Goal: Book appointment/travel/reservation

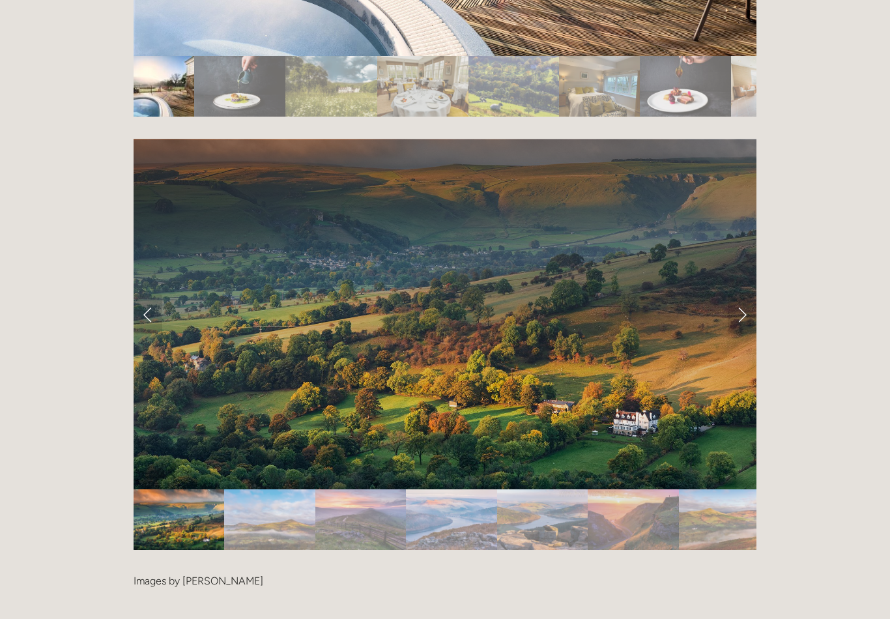
scroll to position [2677, 0]
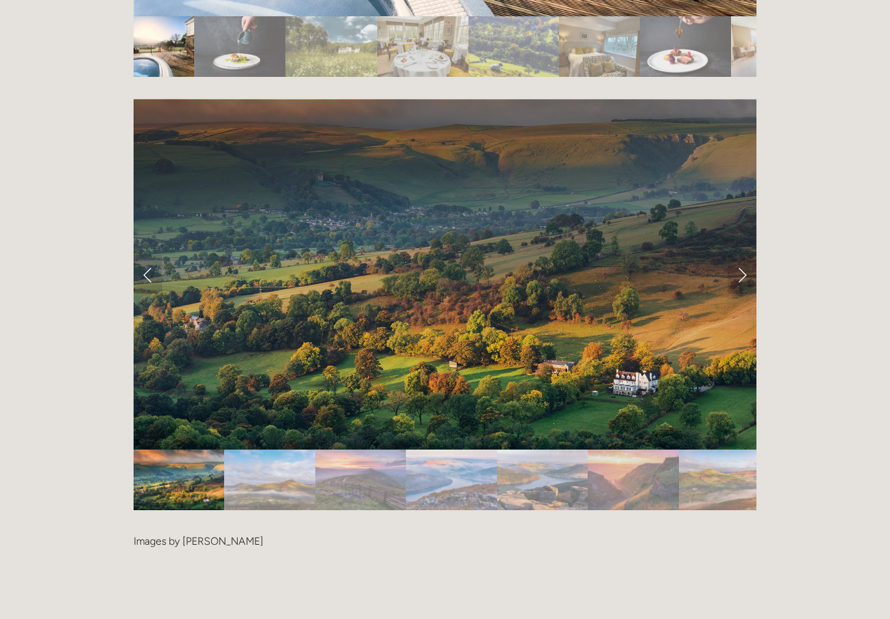
click at [744, 255] on link "Next Slide" at bounding box center [742, 274] width 29 height 39
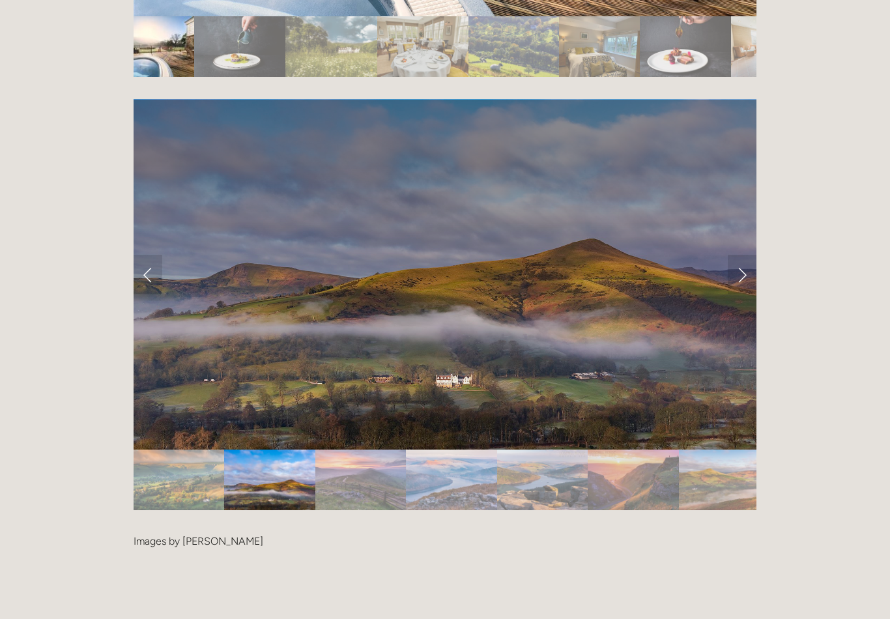
click at [742, 255] on link "Next Slide" at bounding box center [742, 274] width 29 height 39
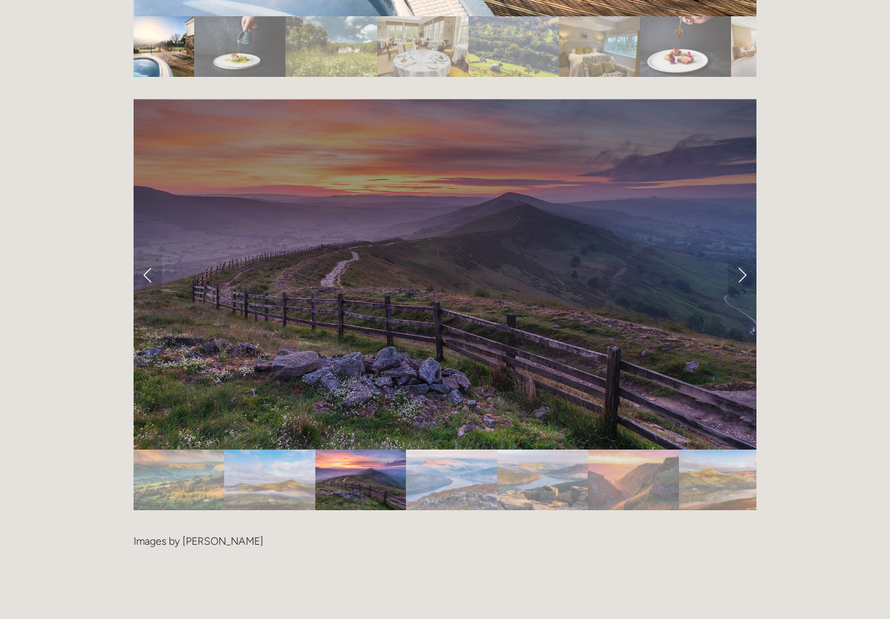
click at [732, 255] on link "Next Slide" at bounding box center [742, 274] width 29 height 39
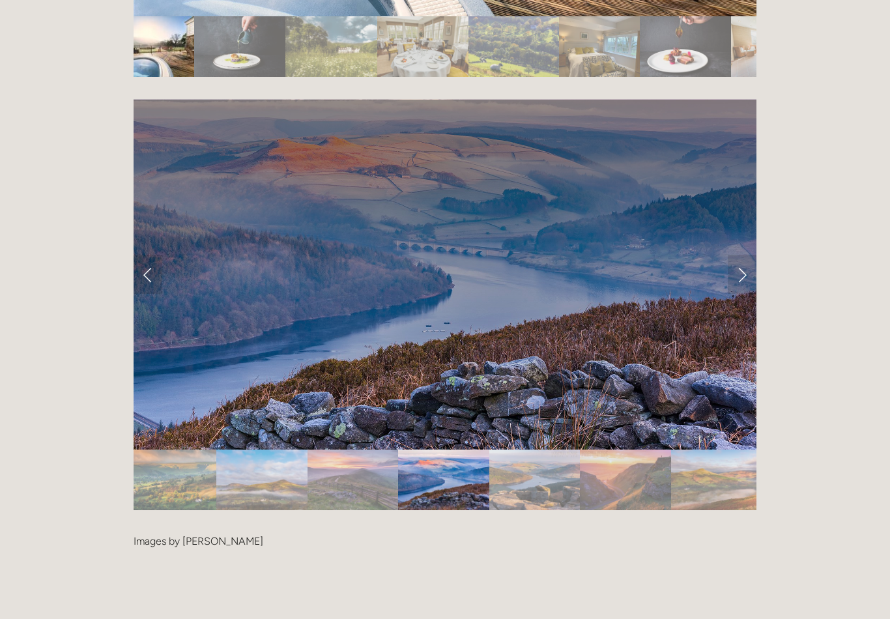
click at [738, 255] on link "Next Slide" at bounding box center [742, 274] width 29 height 39
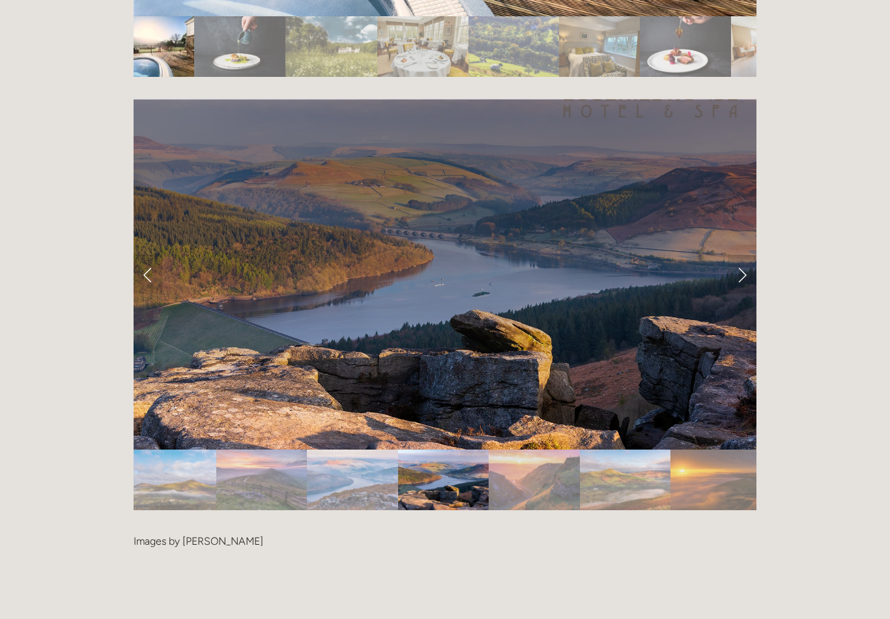
click at [740, 255] on link "Next Slide" at bounding box center [742, 274] width 29 height 39
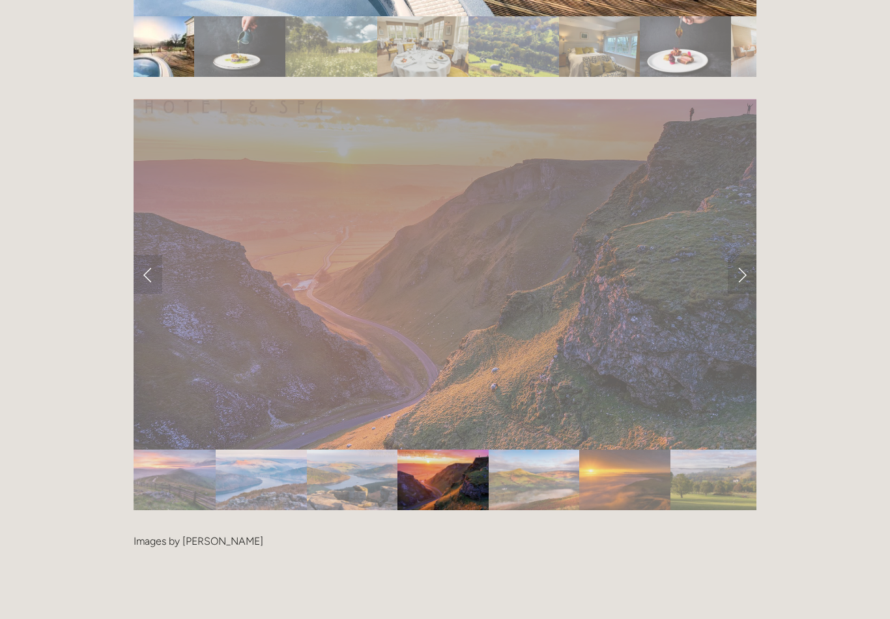
click at [739, 255] on link "Next Slide" at bounding box center [742, 274] width 29 height 39
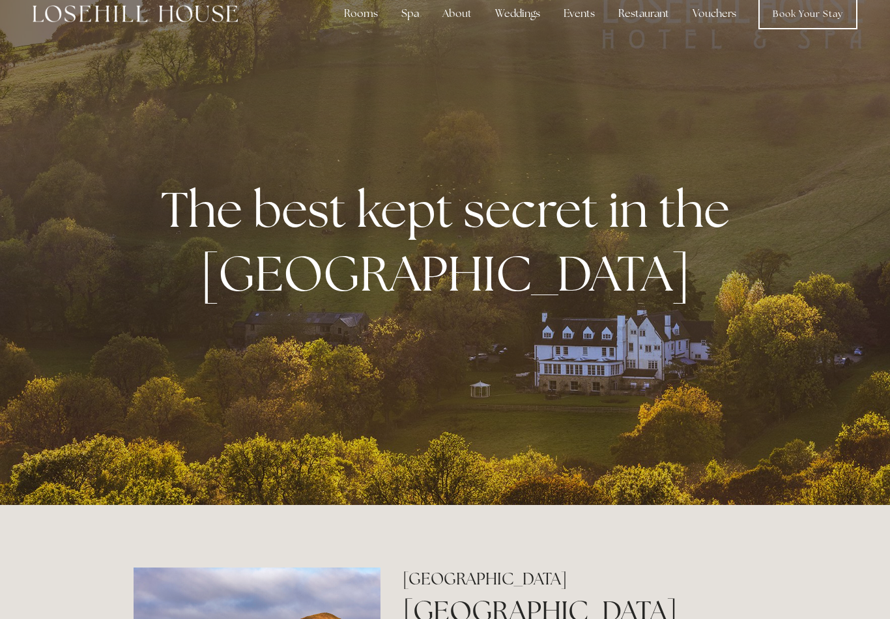
scroll to position [0, 0]
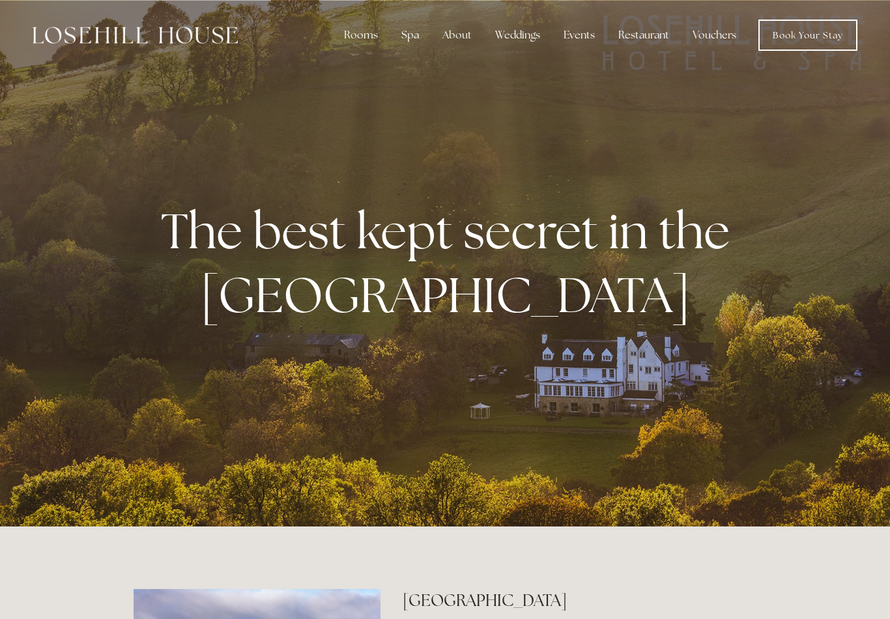
click at [417, 42] on div "Spa" at bounding box center [410, 35] width 38 height 26
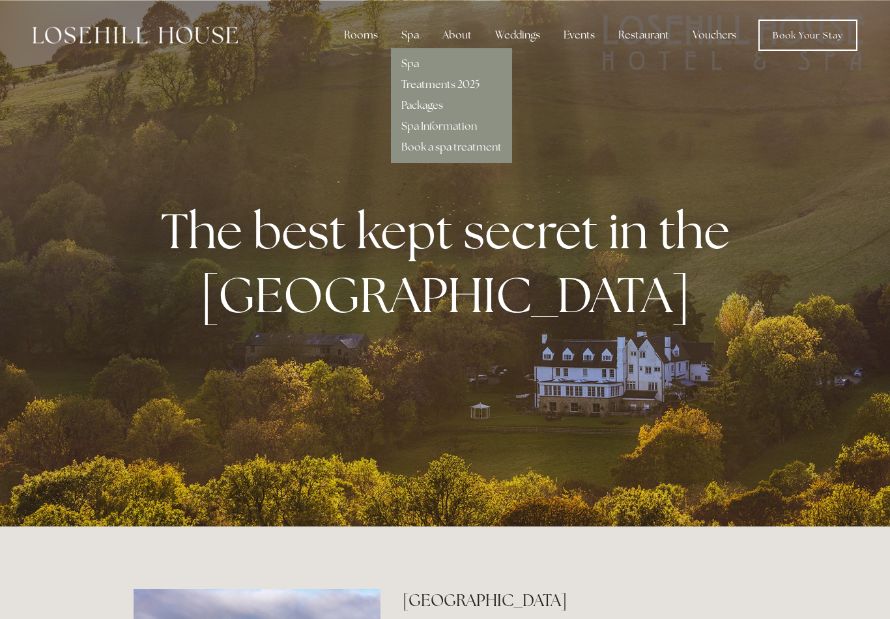
click at [417, 66] on link "Spa" at bounding box center [411, 64] width 18 height 14
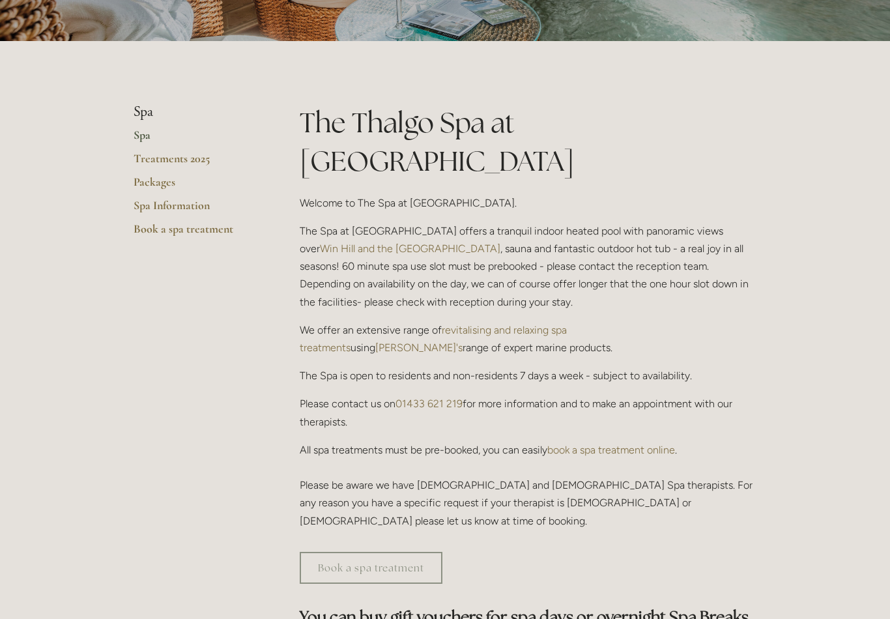
scroll to position [233, 0]
click at [184, 160] on link "Treatments 2025" at bounding box center [196, 162] width 125 height 23
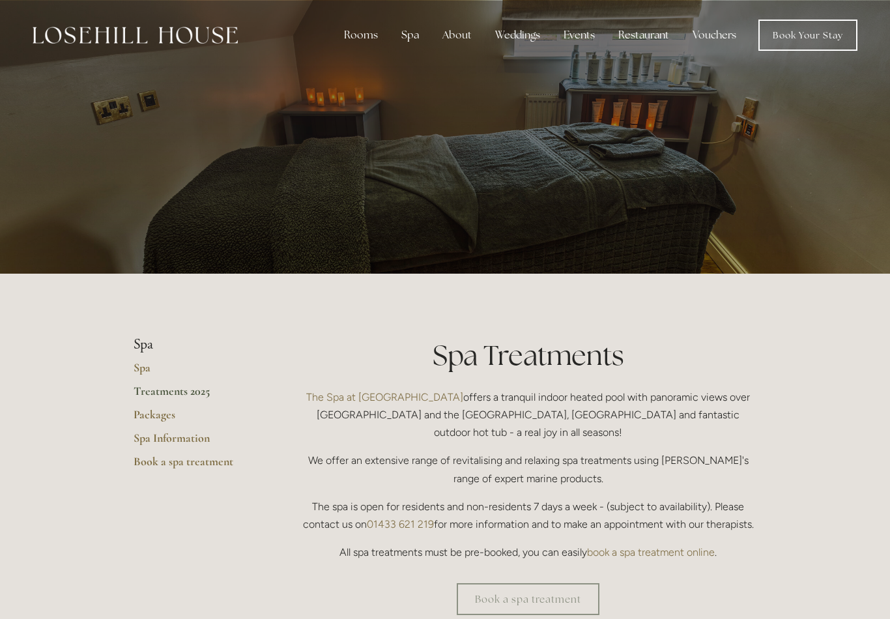
click at [639, 40] on div "Restaurant" at bounding box center [644, 35] width 72 height 26
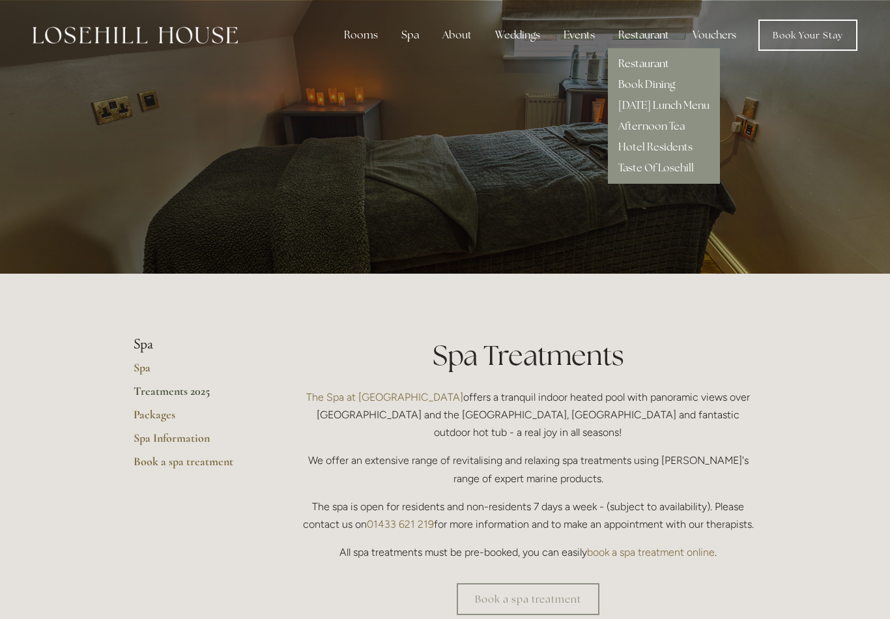
click at [652, 65] on link "Restaurant" at bounding box center [644, 64] width 51 height 14
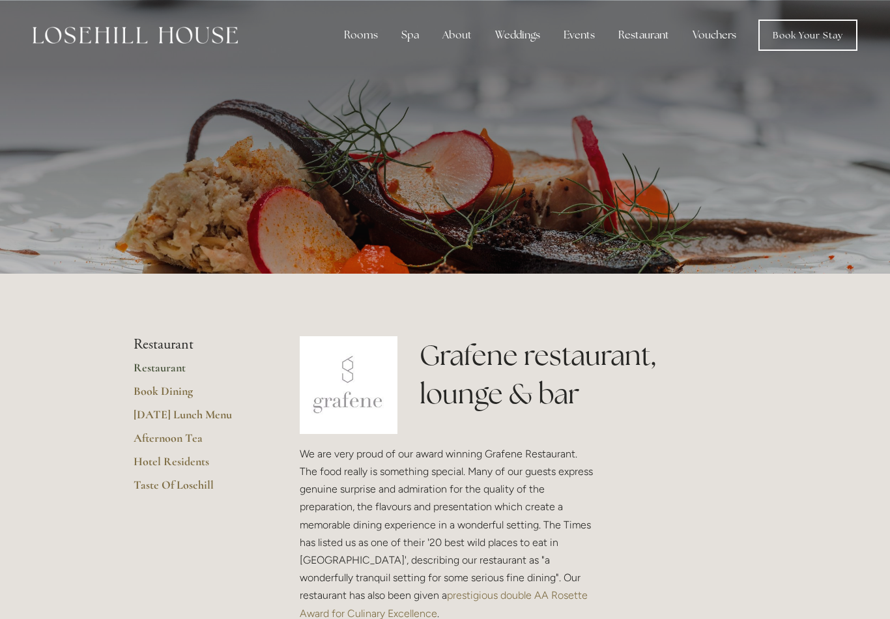
click at [813, 46] on link "Book Your Stay" at bounding box center [808, 35] width 99 height 31
